Goal: Information Seeking & Learning: Learn about a topic

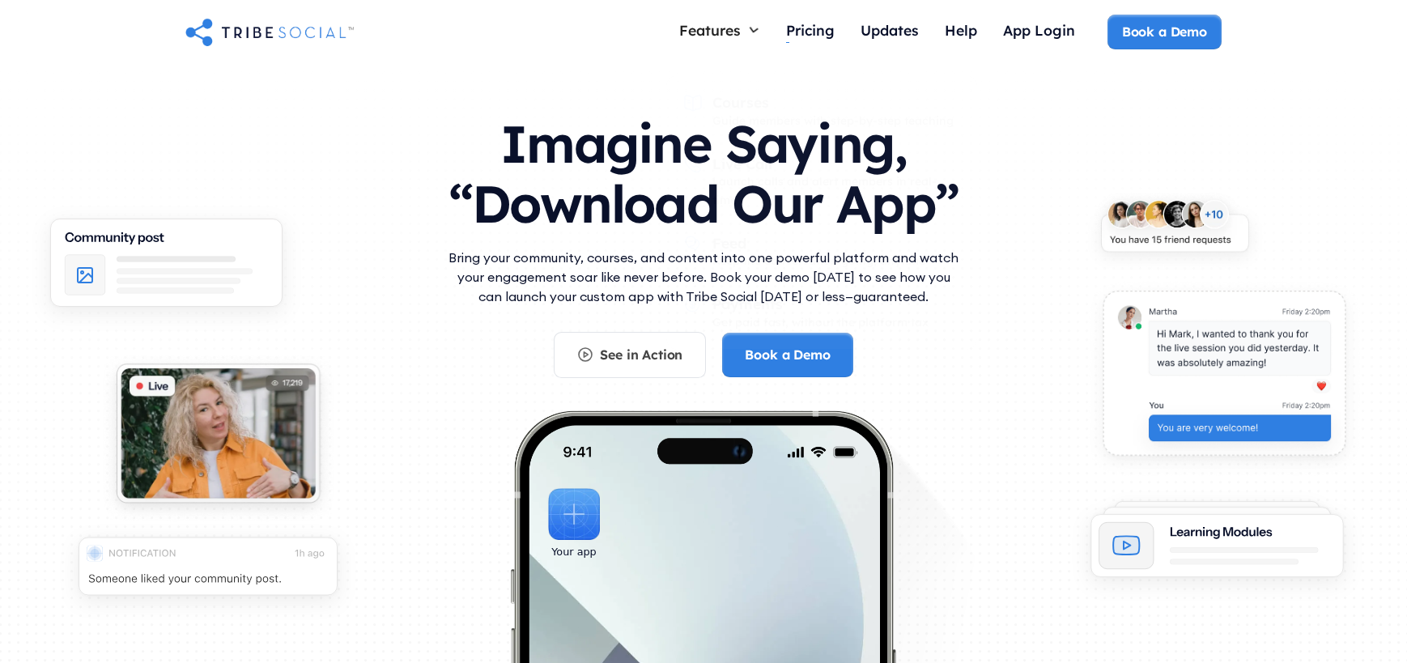
click at [815, 43] on div "Pricing" at bounding box center [810, 32] width 49 height 35
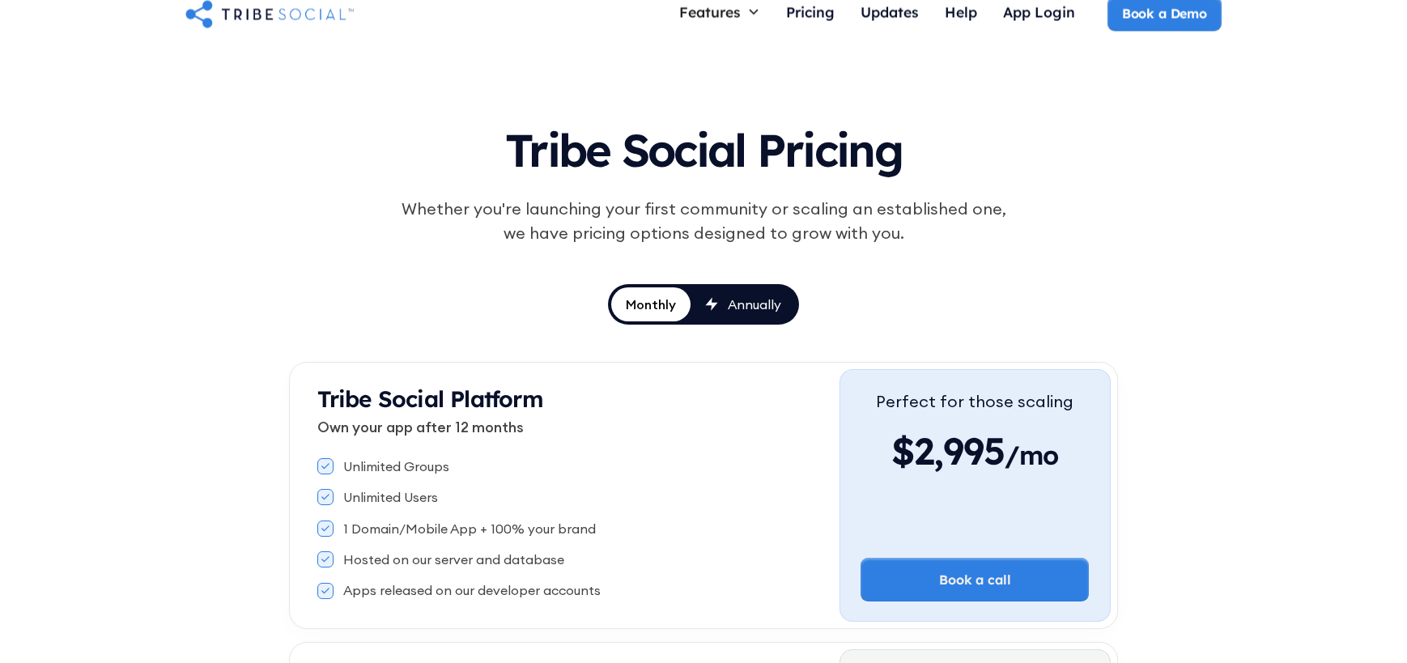
scroll to position [23, 0]
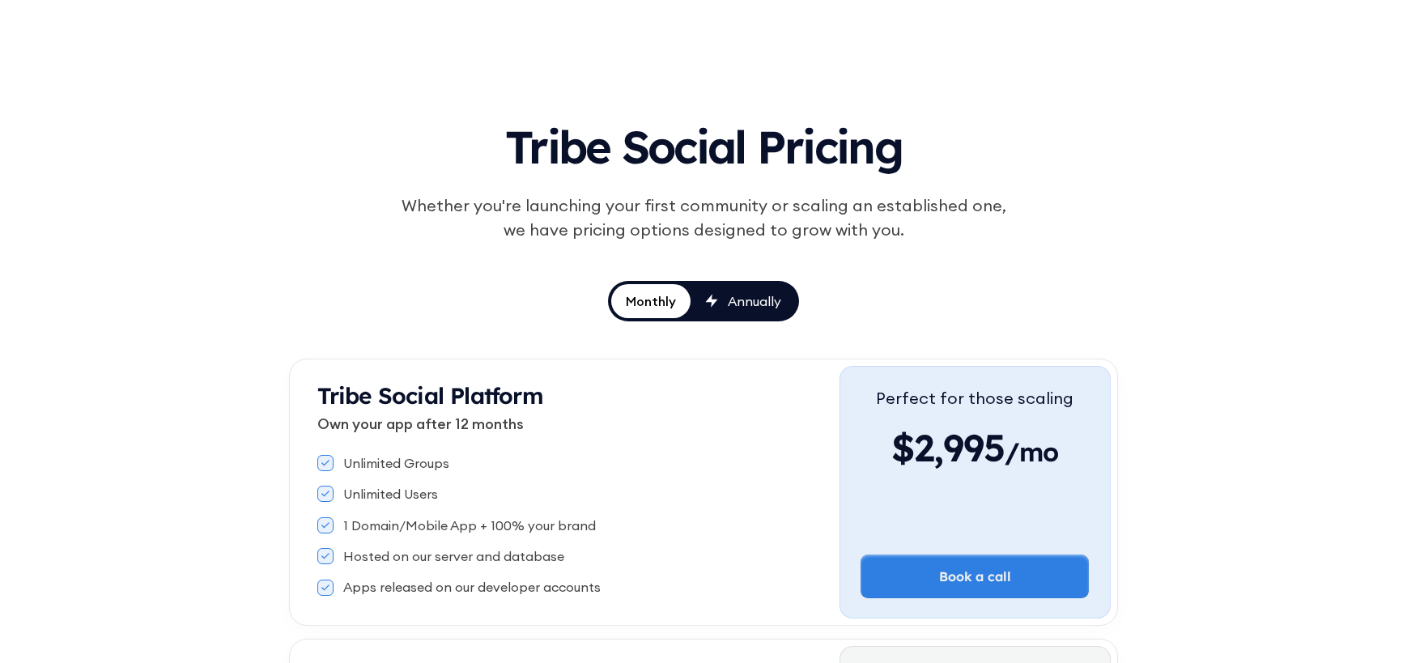
click at [736, 312] on link "Annually" at bounding box center [742, 301] width 105 height 34
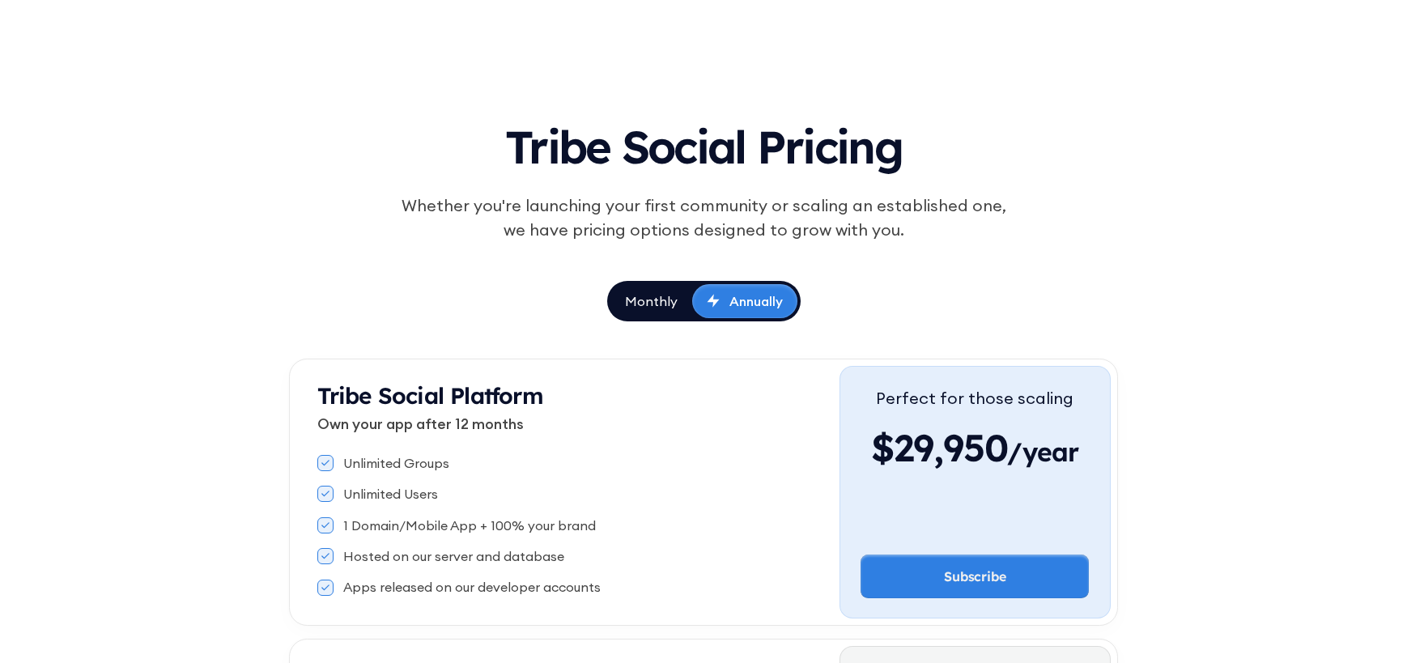
click at [643, 303] on div "Monthly" at bounding box center [651, 301] width 53 height 18
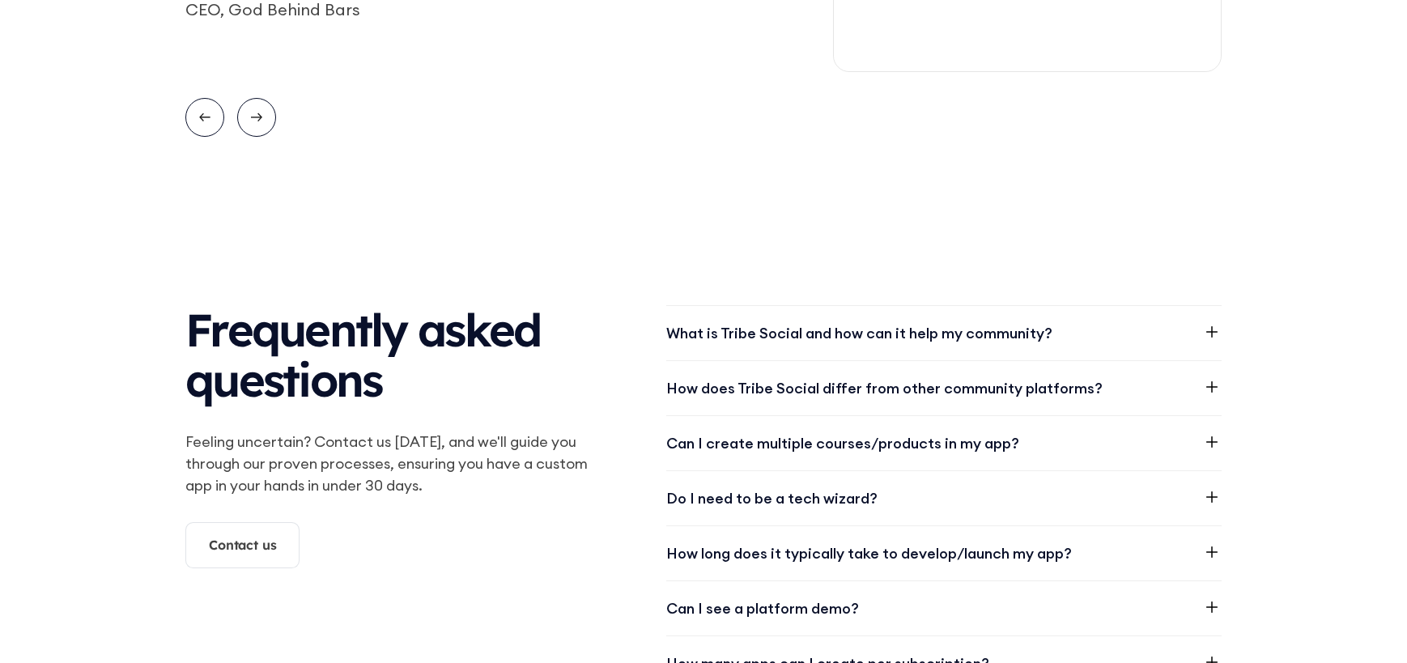
scroll to position [1927, 0]
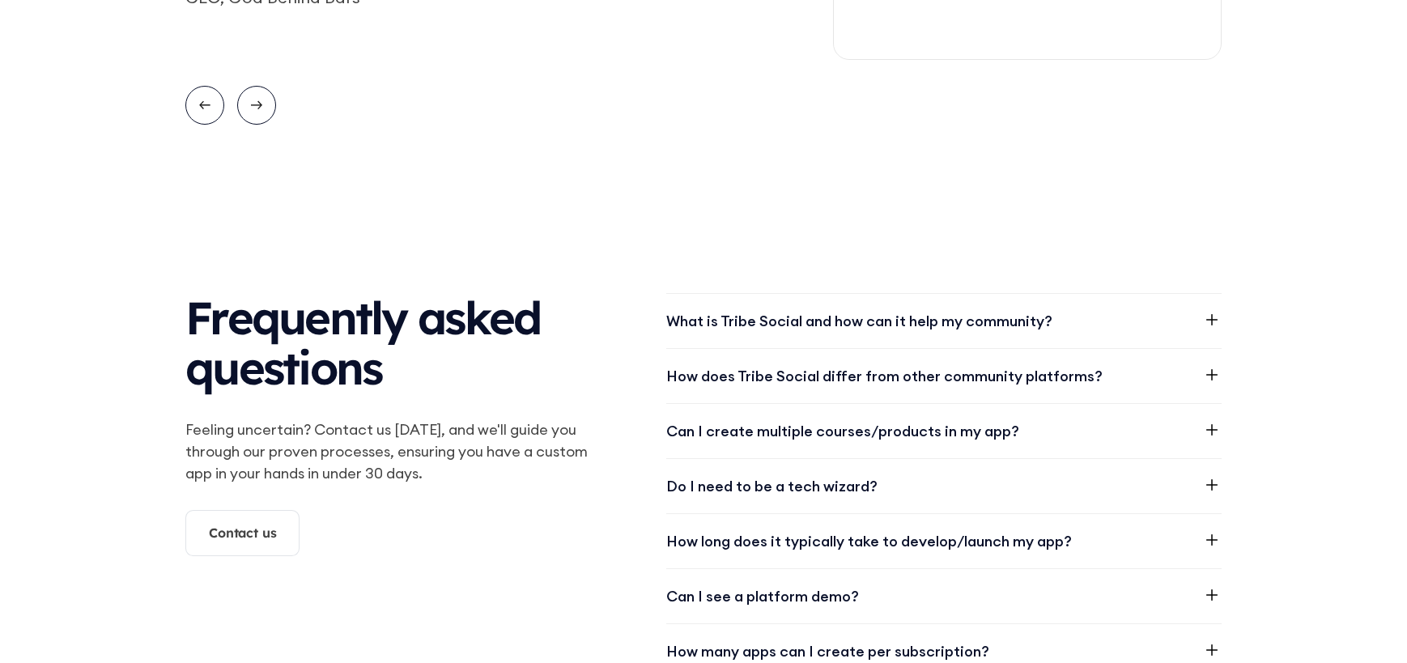
click at [842, 325] on div "What is Tribe Social and how can it help my community?" at bounding box center [859, 321] width 386 height 22
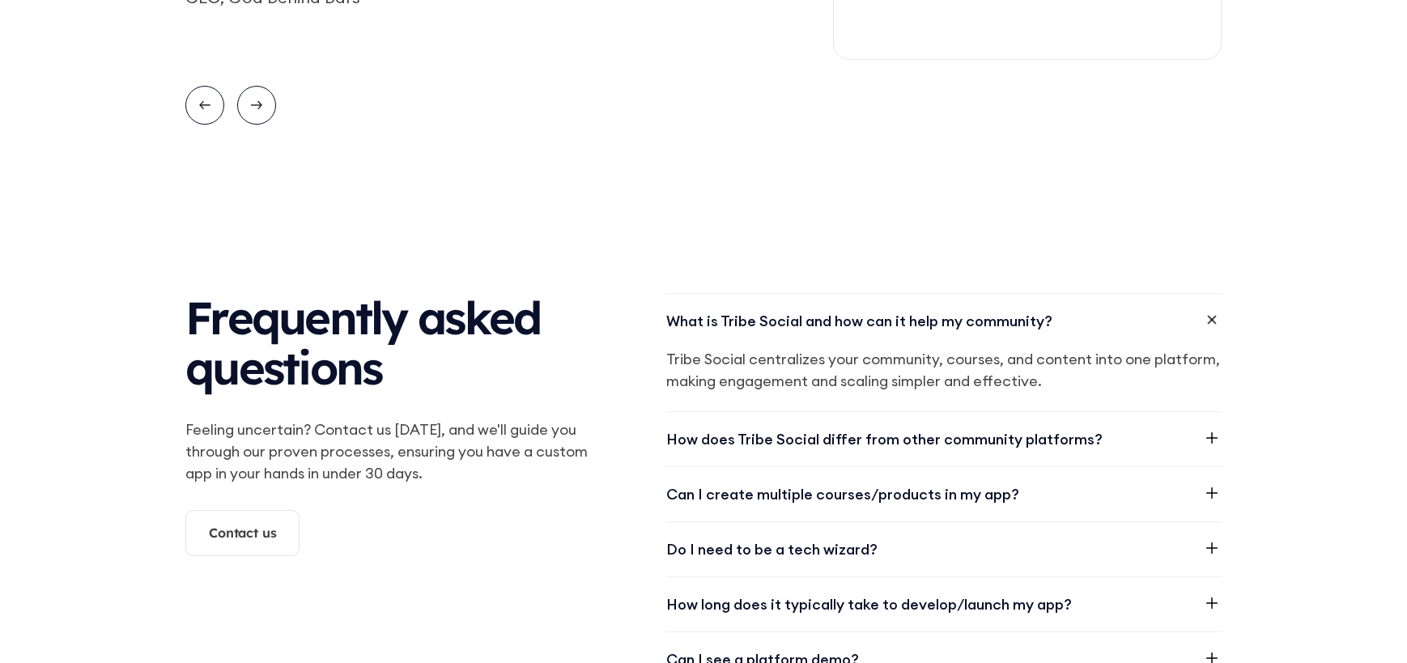
click at [897, 329] on div "What is Tribe Social and how can it help my community?" at bounding box center [859, 321] width 386 height 22
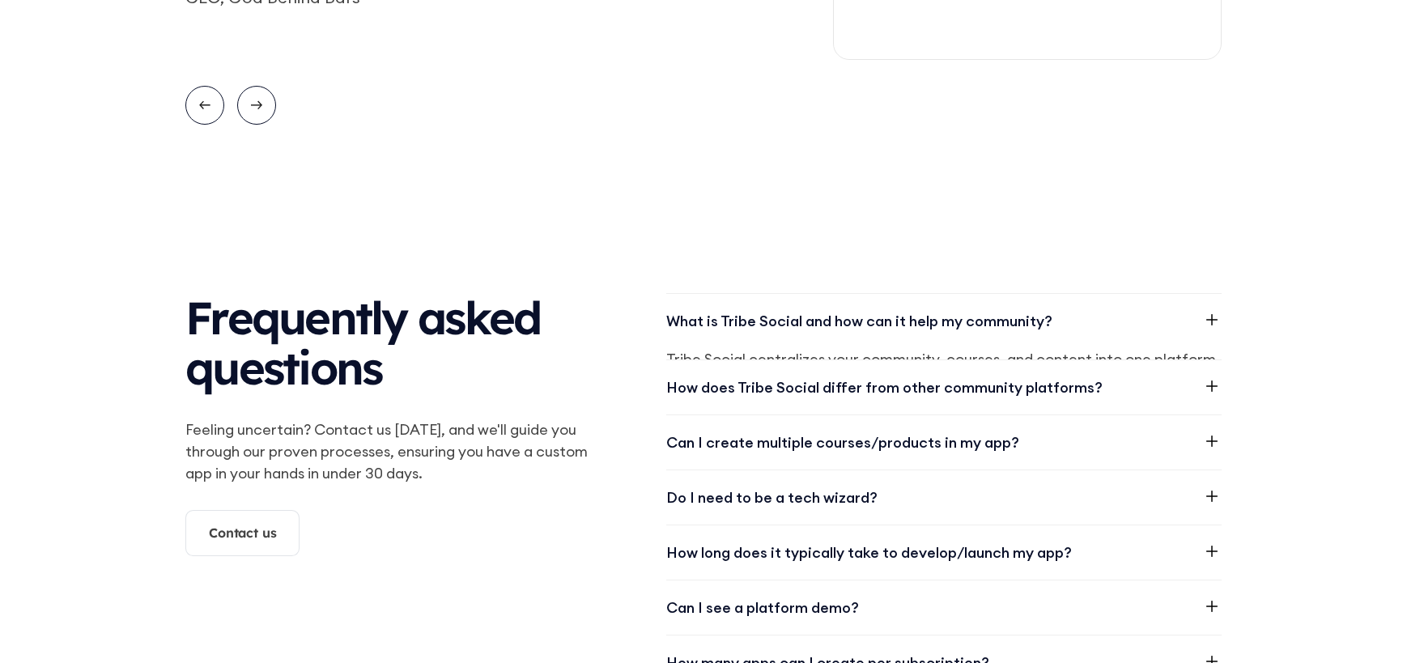
click at [903, 376] on div "How does Tribe Social differ from other community platforms?" at bounding box center [884, 387] width 436 height 22
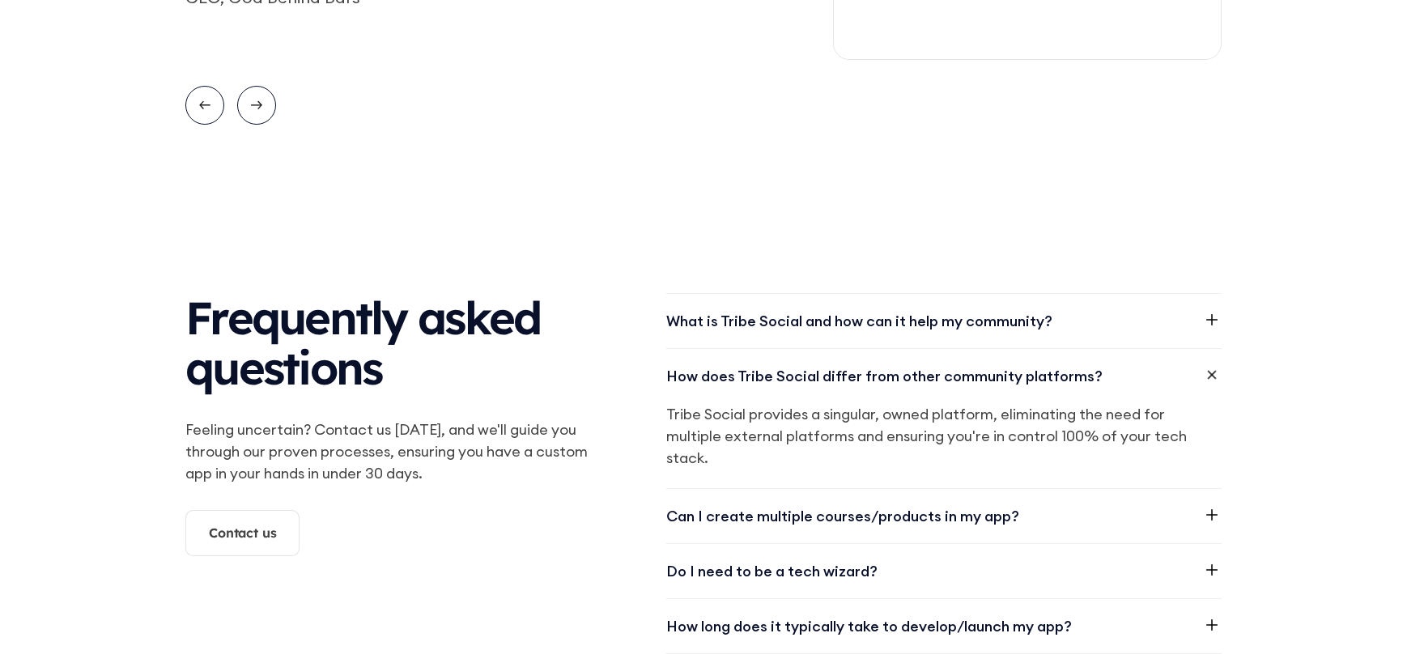
click at [903, 375] on div "How does Tribe Social differ from other community platforms?" at bounding box center [884, 376] width 436 height 22
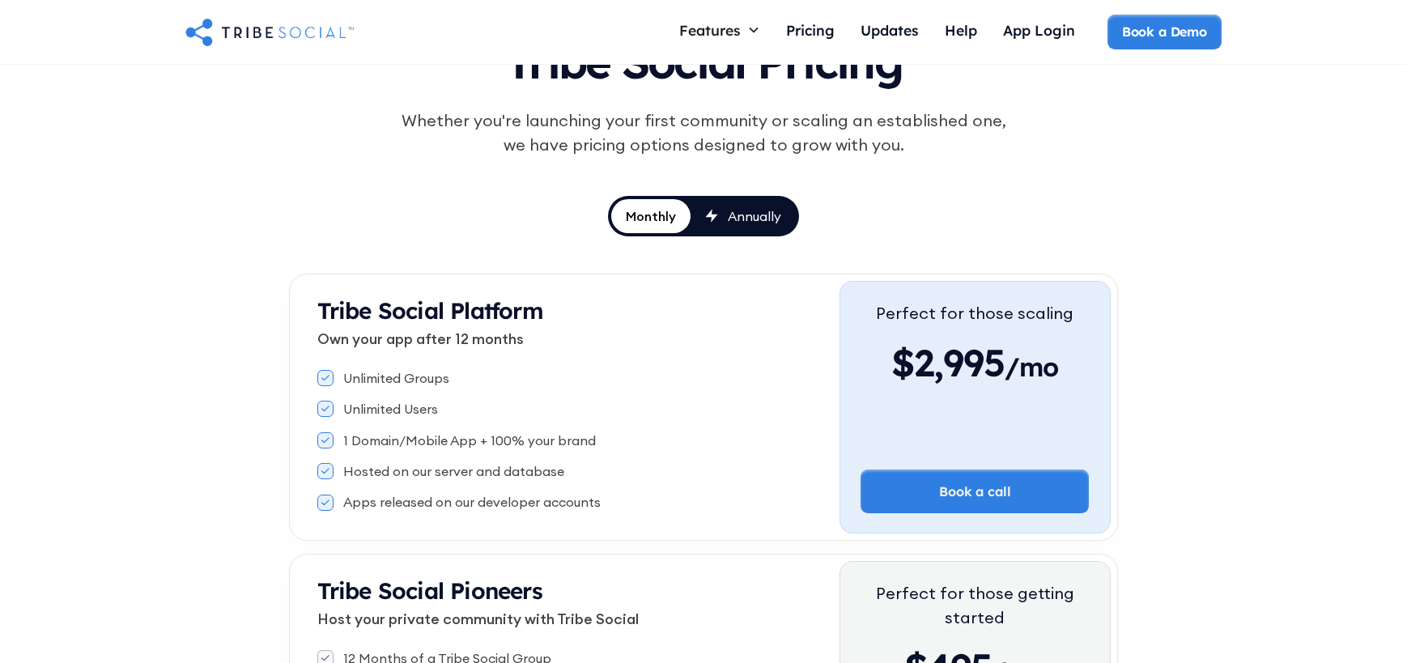
scroll to position [0, 0]
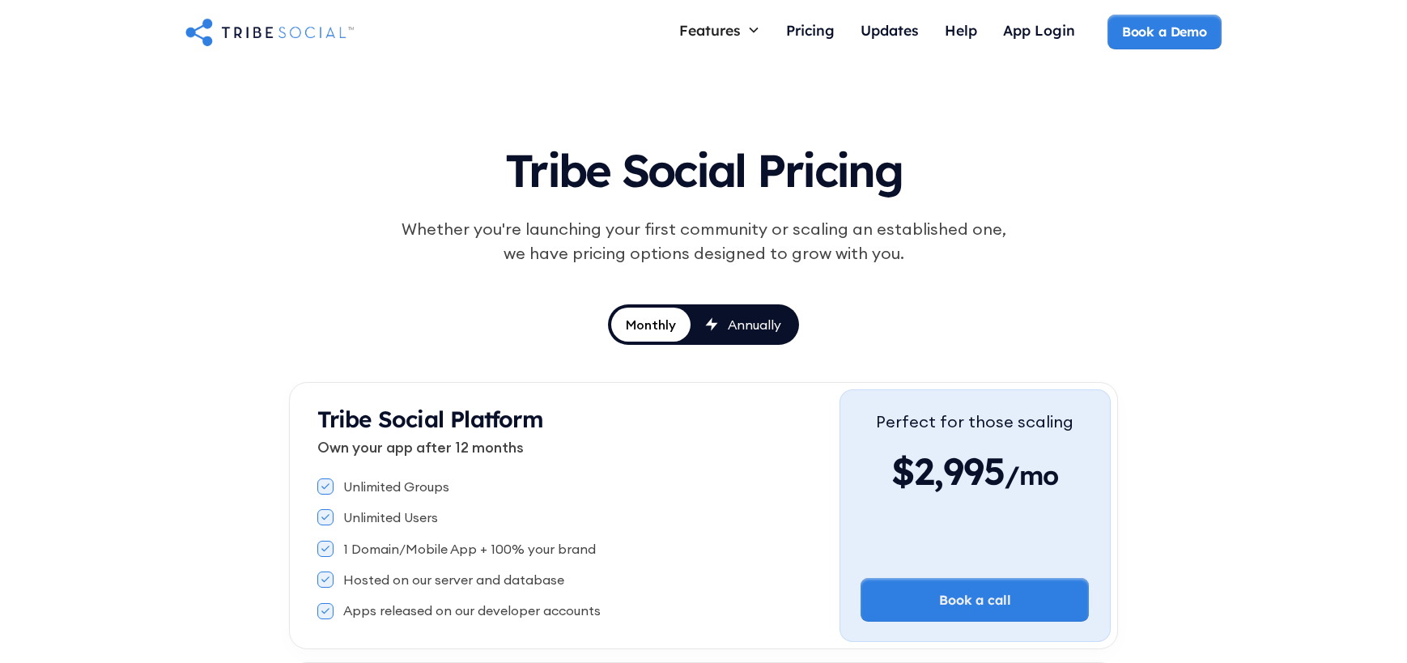
click at [247, 32] on img "home" at bounding box center [269, 31] width 168 height 32
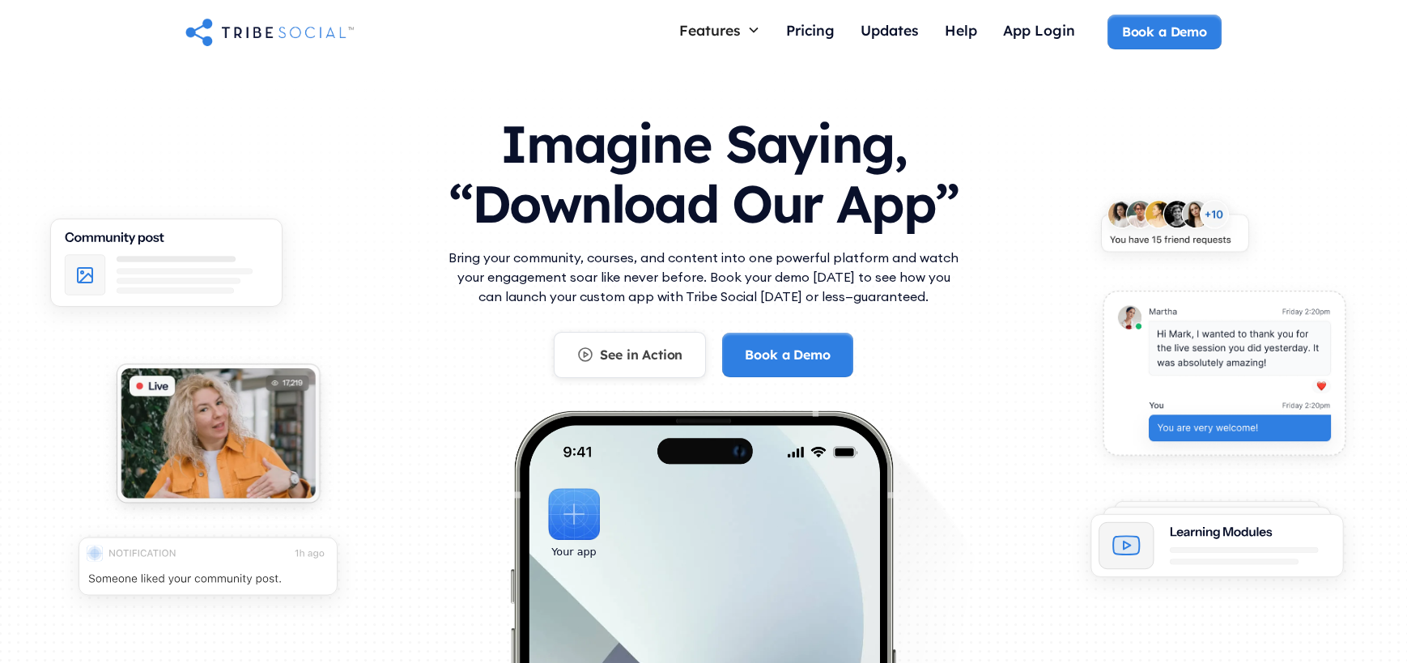
click at [670, 363] on div "See in Action" at bounding box center [641, 355] width 83 height 18
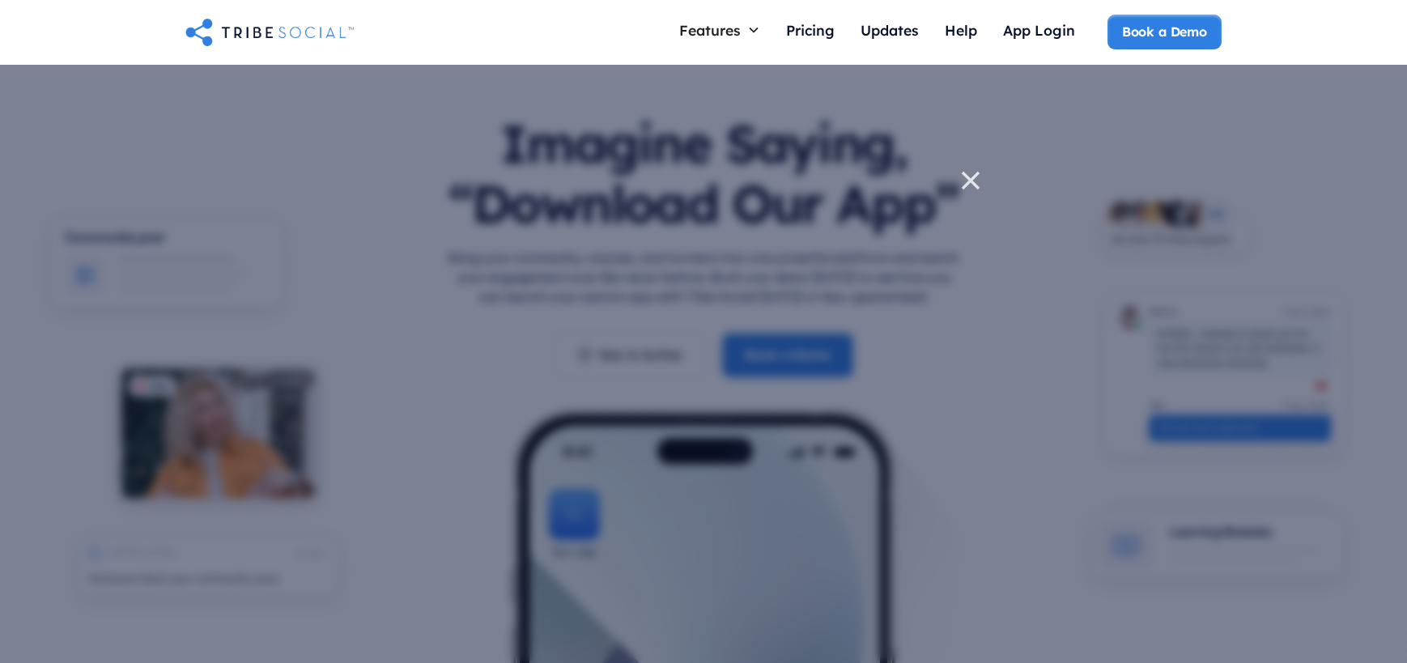
click at [967, 182] on icon at bounding box center [970, 180] width 16 height 16
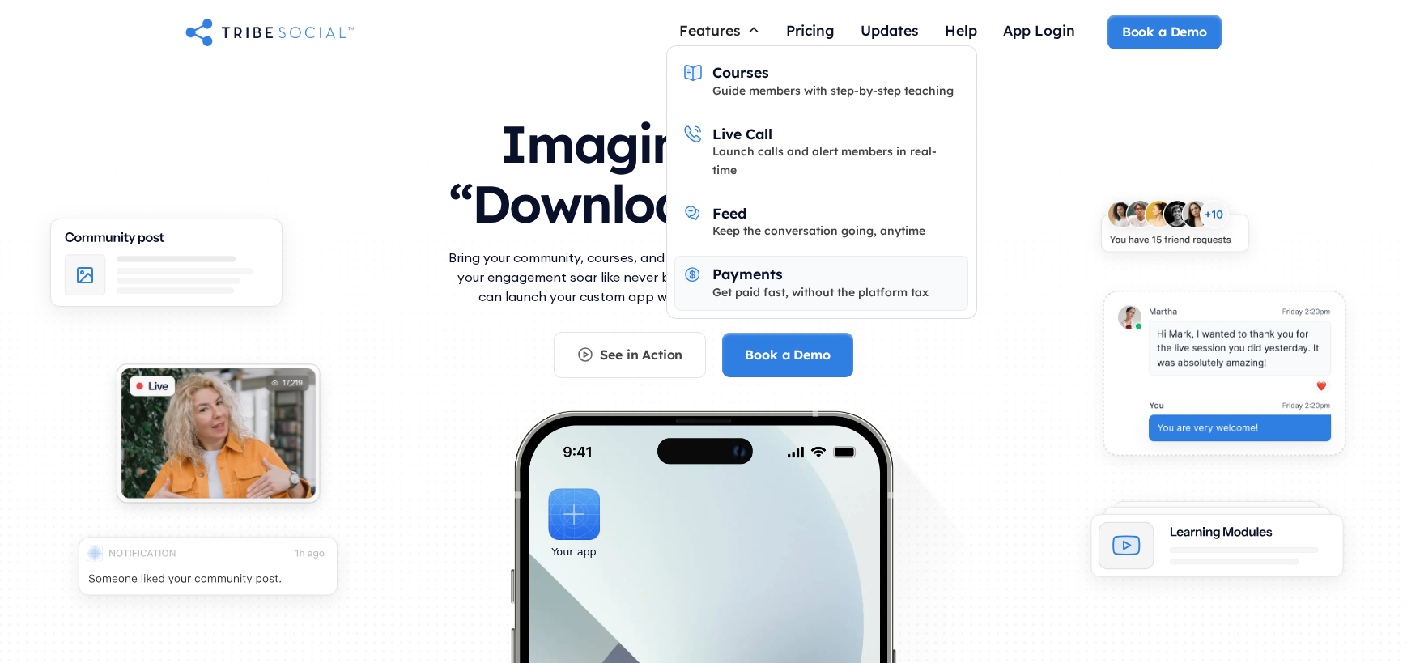
click at [745, 283] on div "Get paid fast, without the platform tax" at bounding box center [820, 292] width 216 height 18
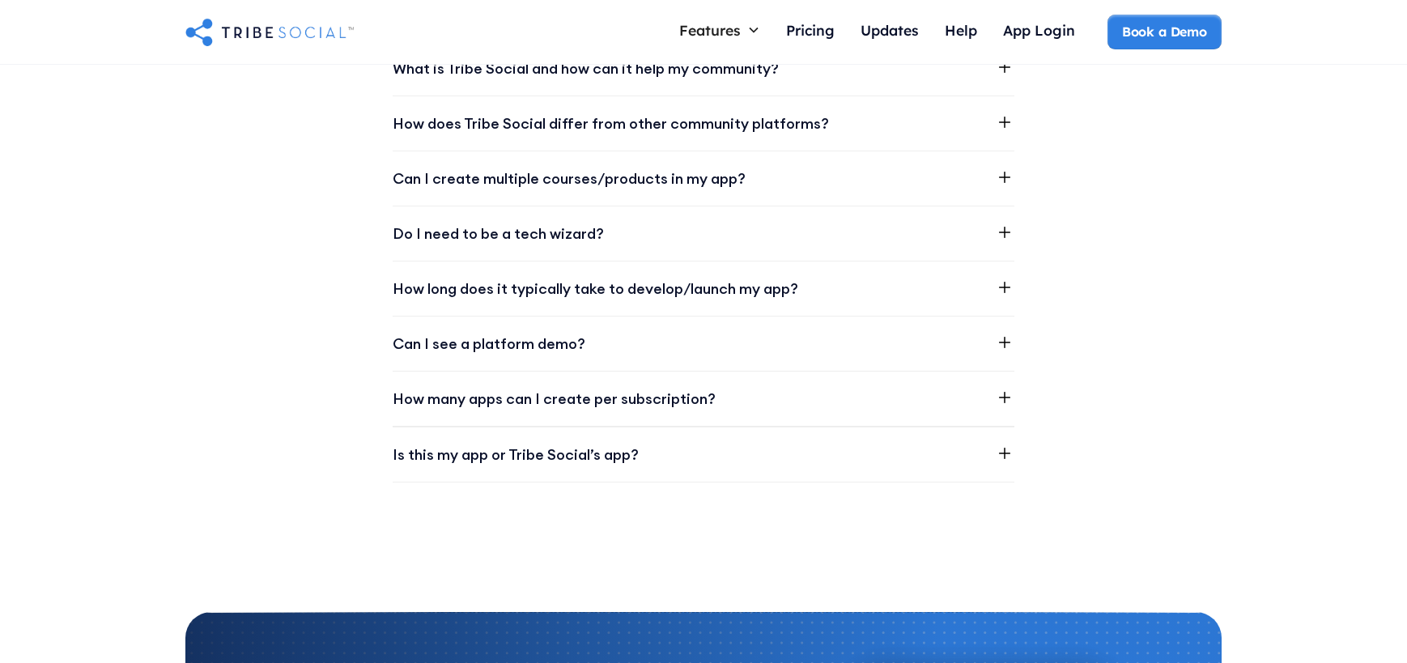
scroll to position [2741, 0]
